Goal: Navigation & Orientation: Find specific page/section

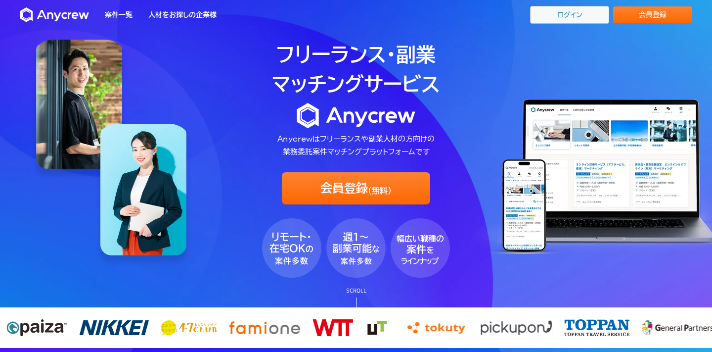
click at [578, 18] on link "ログイン" at bounding box center [569, 15] width 79 height 18
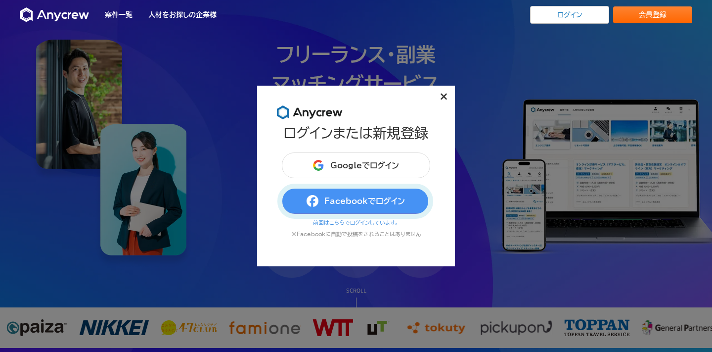
click at [381, 208] on button "Facebookでログイン" at bounding box center [356, 201] width 148 height 26
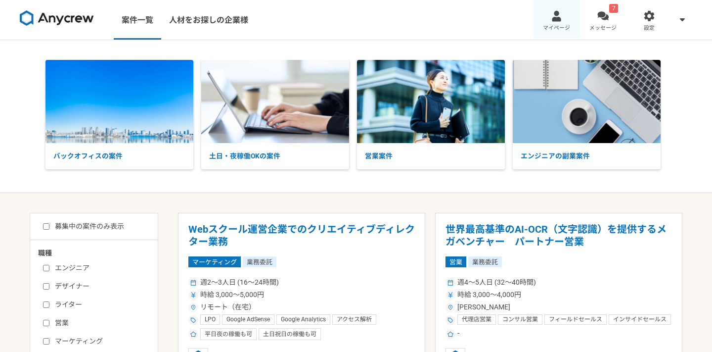
click at [561, 15] on div at bounding box center [556, 15] width 11 height 11
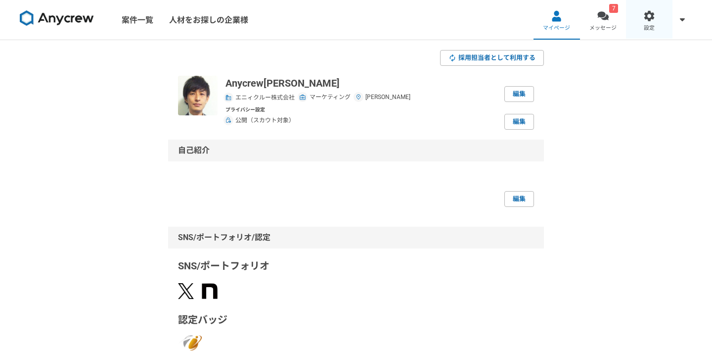
click at [641, 21] on link "設定" at bounding box center [649, 20] width 46 height 40
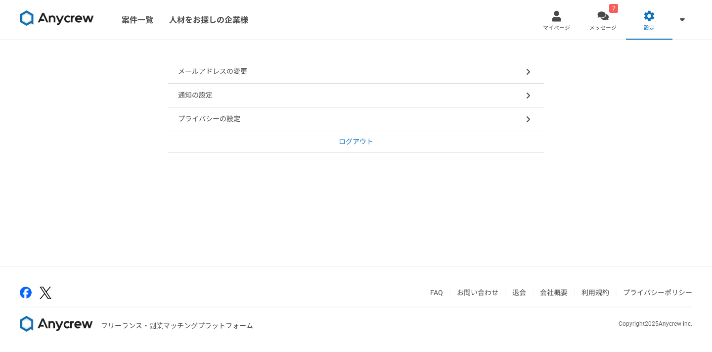
click at [365, 140] on p "ログアウト" at bounding box center [356, 141] width 35 height 10
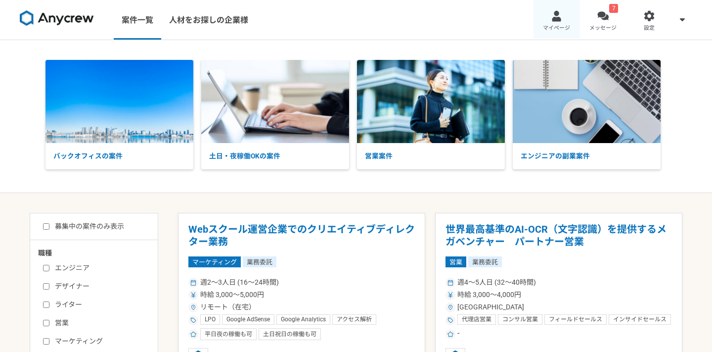
click at [564, 28] on span "マイページ" at bounding box center [556, 28] width 27 height 8
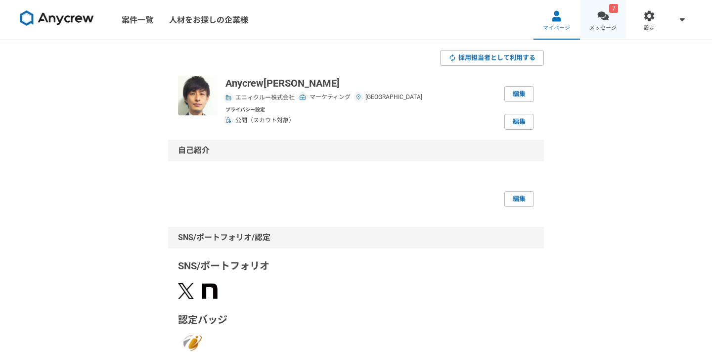
click at [600, 25] on span "メッセージ" at bounding box center [602, 28] width 27 height 8
